Goal: Information Seeking & Learning: Learn about a topic

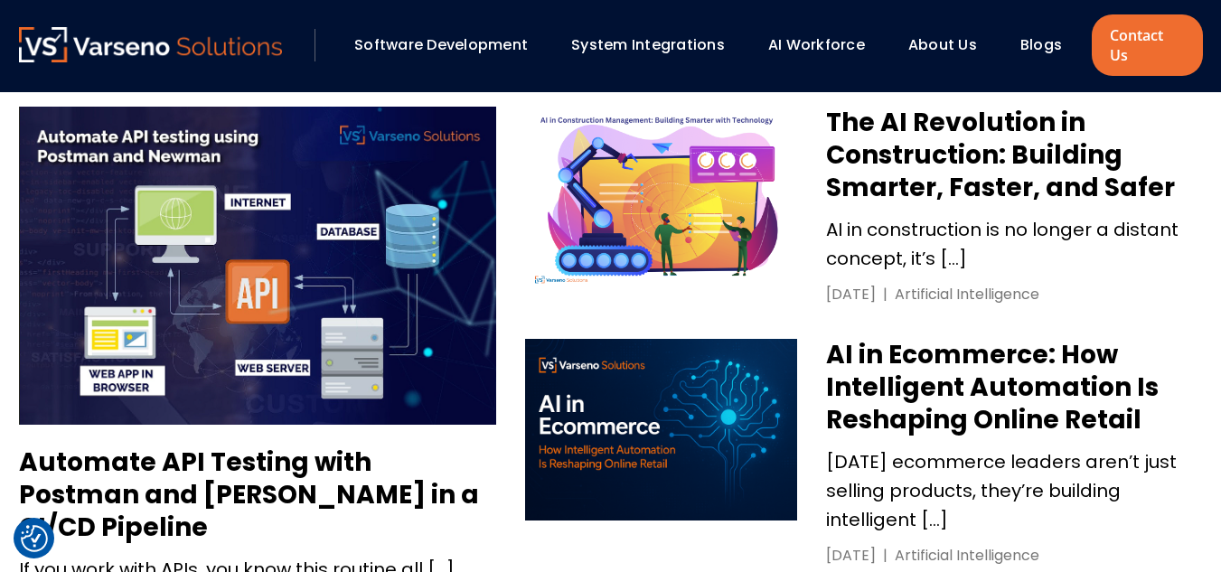
scroll to position [855, 0]
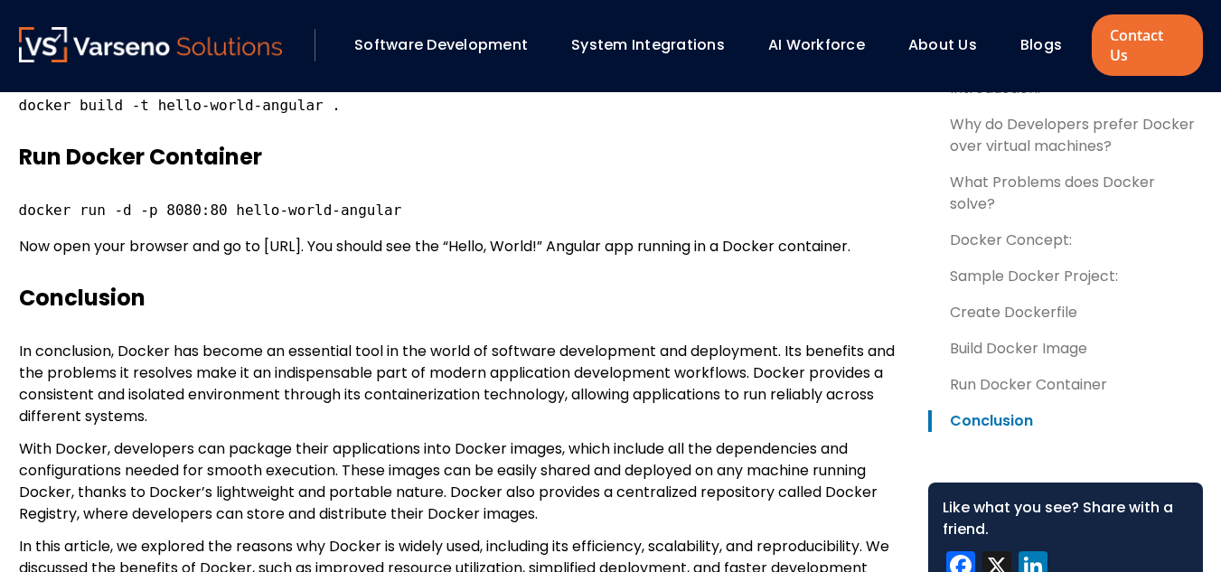
scroll to position [5294, 0]
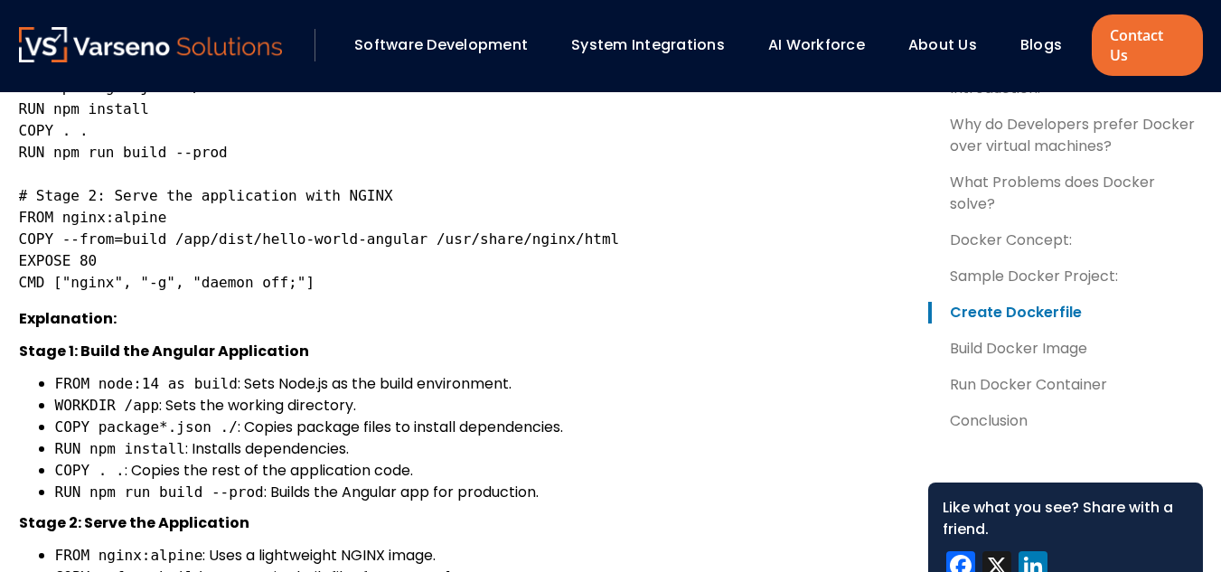
click at [94, 216] on code "# Stage 1: Build the Angular application FROM node:14 as build WORKDIR /app COP…" at bounding box center [319, 153] width 601 height 278
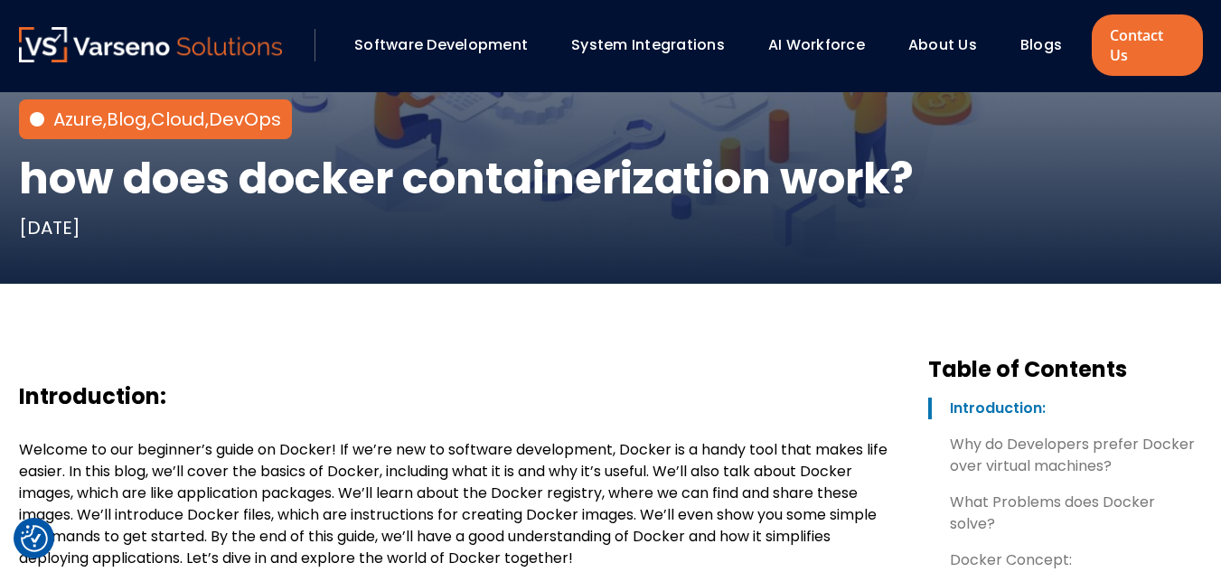
scroll to position [0, 0]
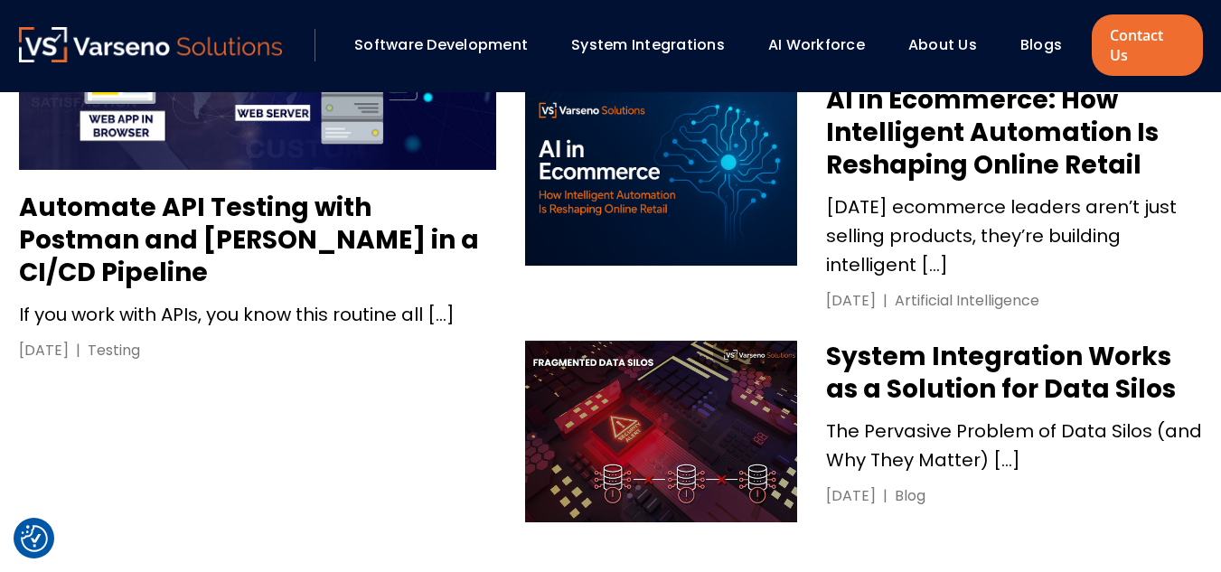
scroll to position [1111, 0]
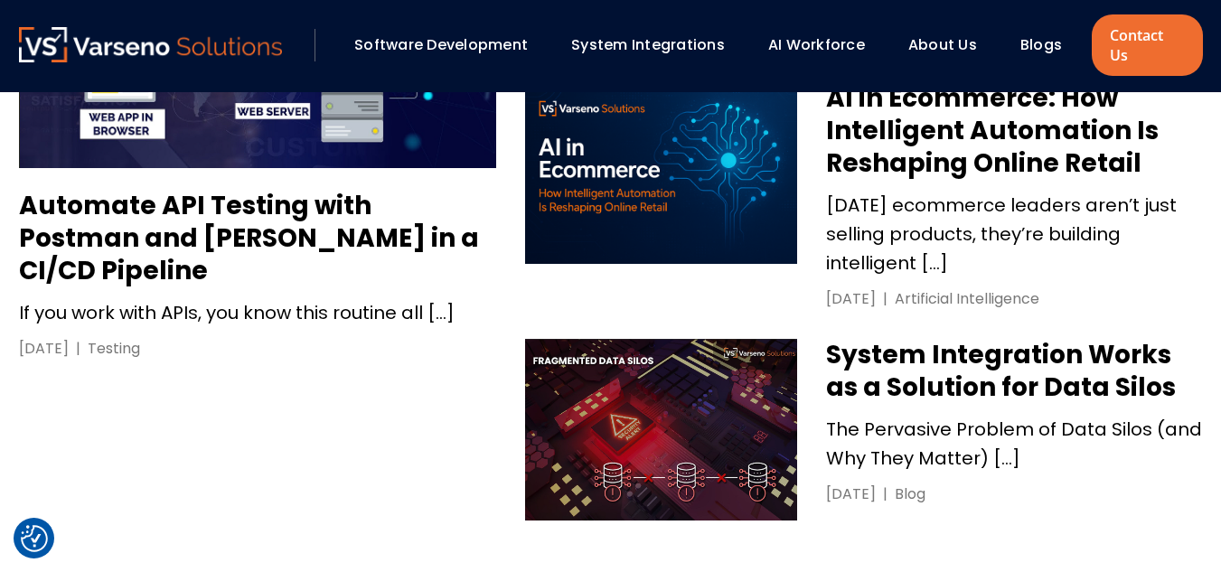
click at [1013, 339] on h3 "System Integration Works as a Solution for Data Silos" at bounding box center [1014, 371] width 376 height 65
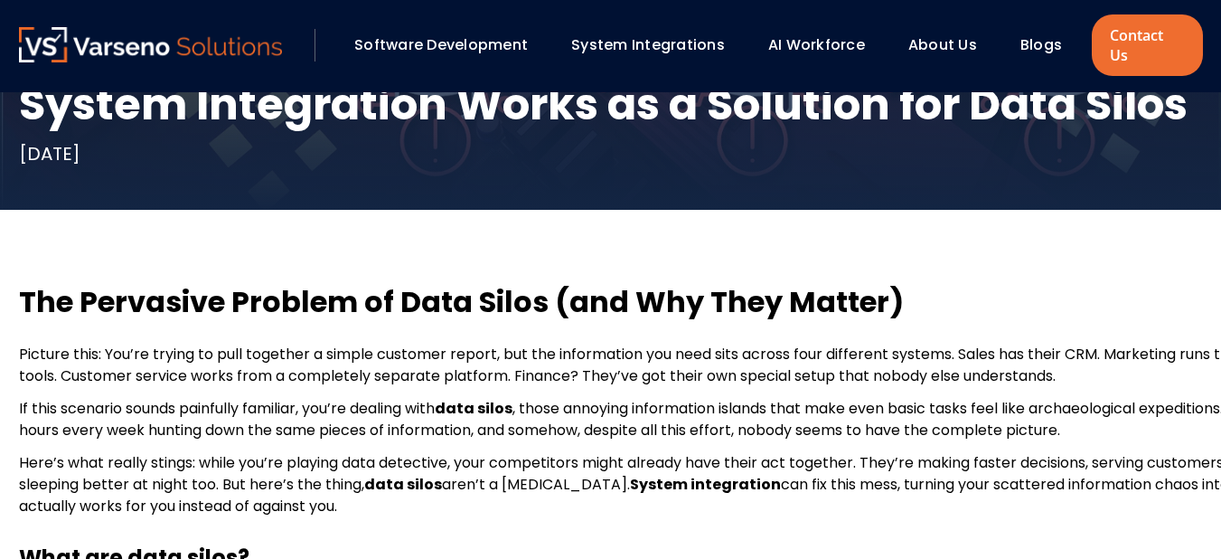
scroll to position [367, 0]
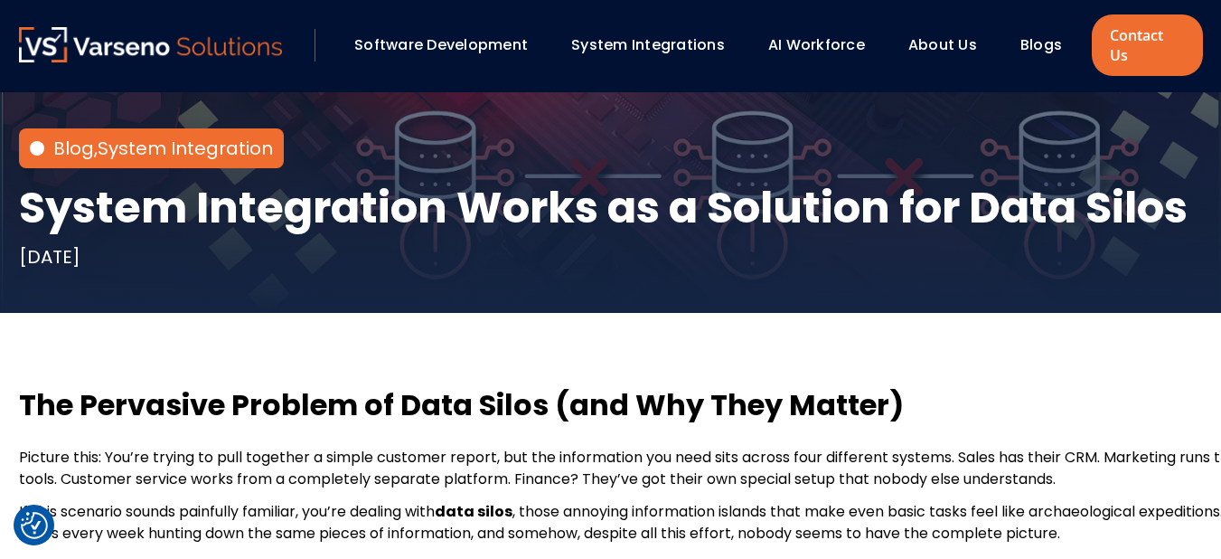
click at [1026, 38] on link "Blogs" at bounding box center [1042, 44] width 42 height 21
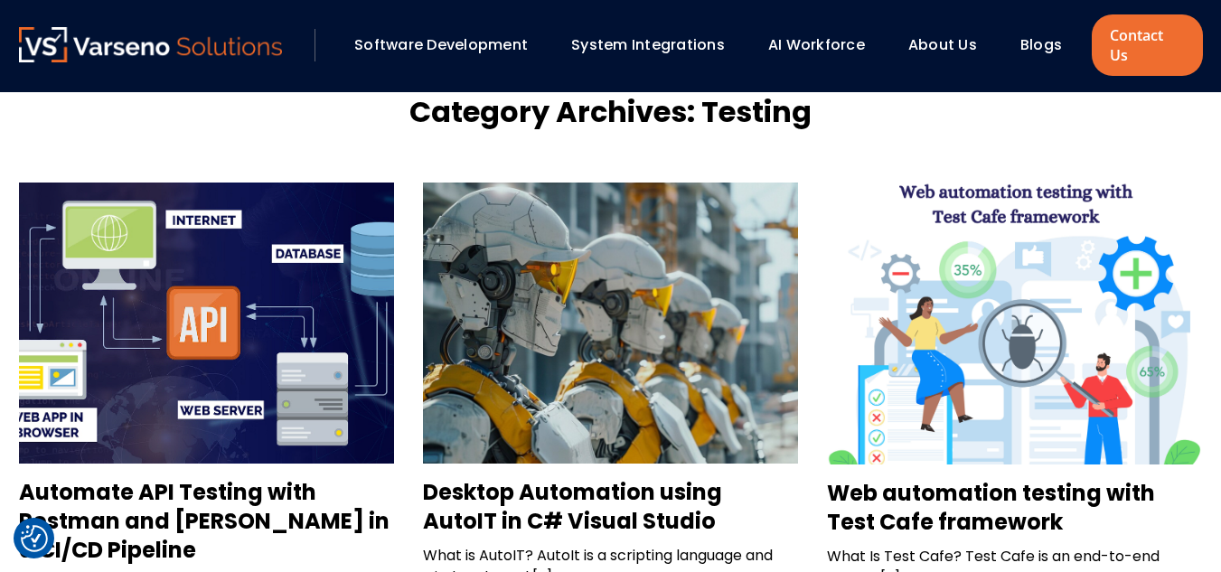
click at [649, 34] on link "System Integrations" at bounding box center [648, 44] width 154 height 21
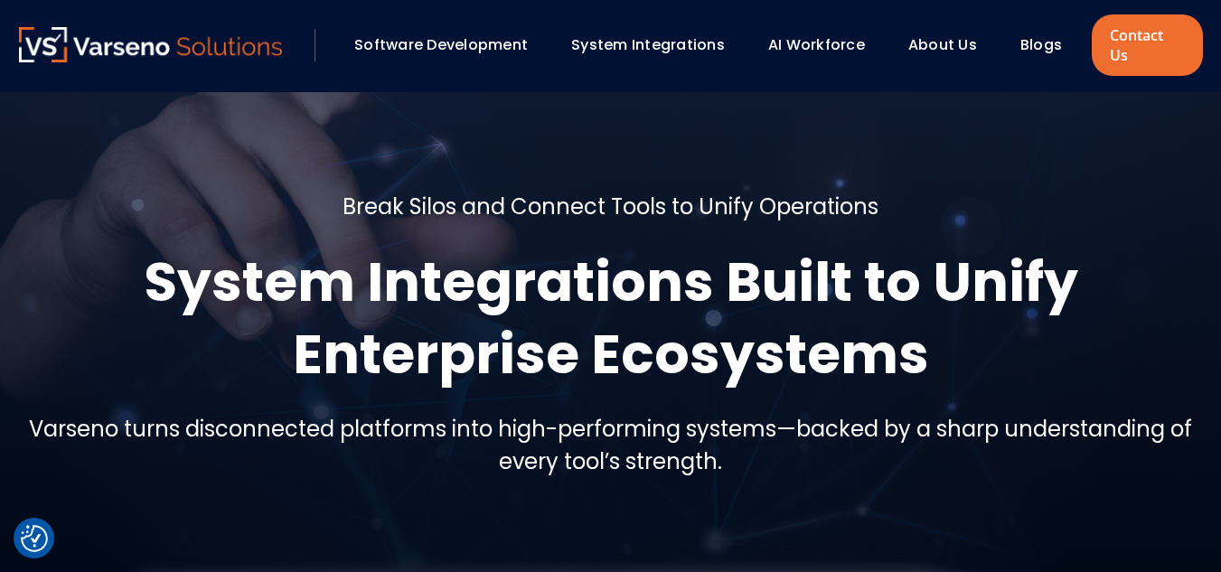
click at [100, 351] on h1 "System Integrations Built to Unify Enterprise Ecosystems" at bounding box center [611, 318] width 1184 height 145
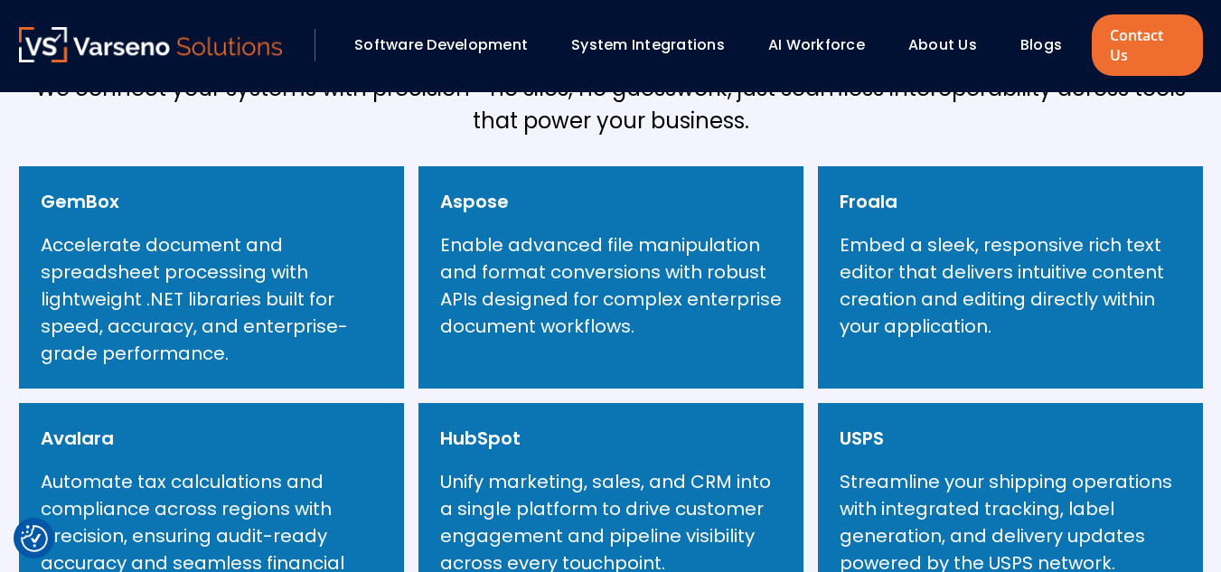
scroll to position [676, 0]
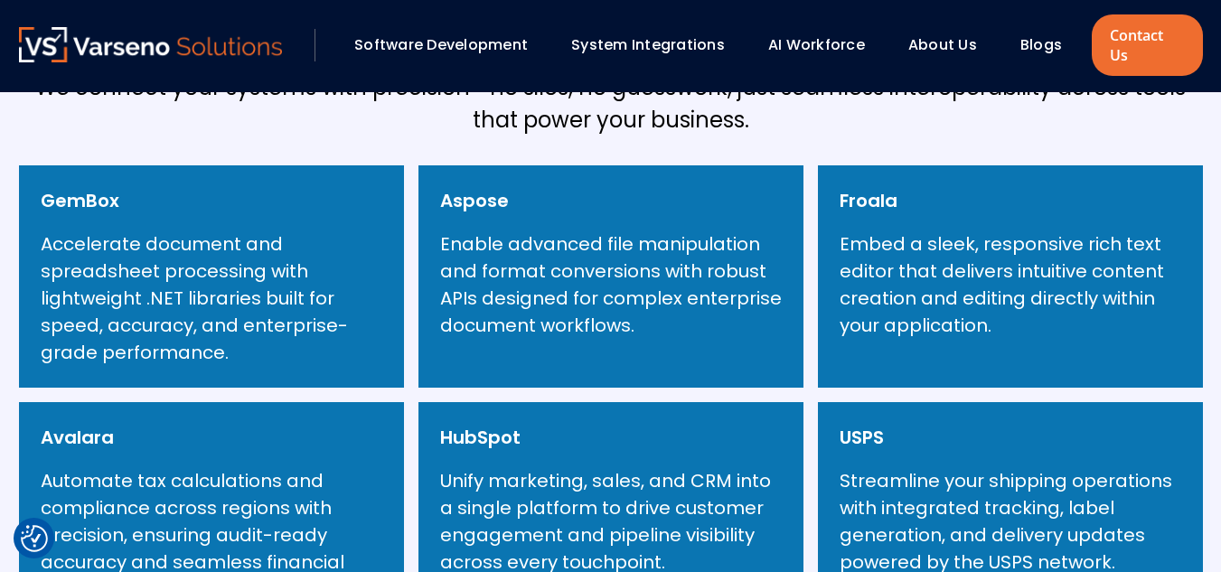
click at [923, 265] on p "Embed a sleek, responsive rich text editor that delivers intuitive content crea…" at bounding box center [1011, 285] width 342 height 108
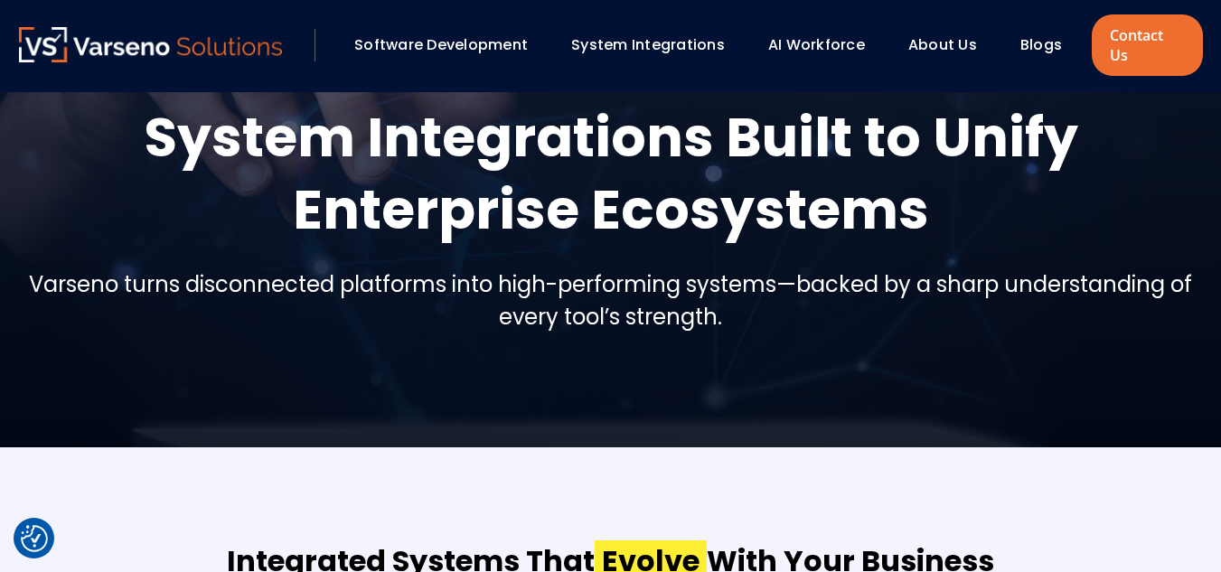
scroll to position [0, 0]
